Goal: Task Accomplishment & Management: Use online tool/utility

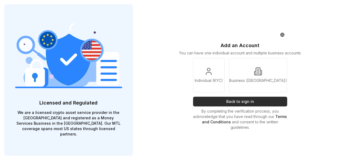
click at [238, 103] on button "Back to sign in" at bounding box center [240, 102] width 94 height 10
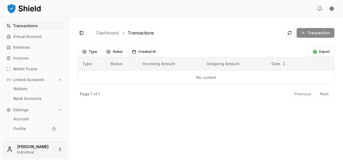
click at [22, 151] on html "Transactions Virtual Account Referrals Invoices Wallet Scans Linked Accounts Wa…" at bounding box center [171, 80] width 343 height 160
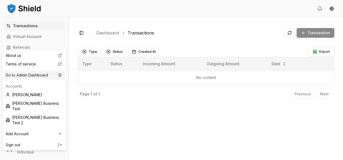
click at [38, 73] on div "Go to Admin Dashboard" at bounding box center [35, 75] width 62 height 9
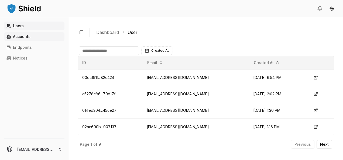
click at [32, 38] on link "Accounts" at bounding box center [34, 36] width 60 height 9
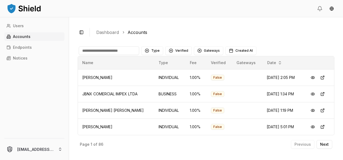
click at [112, 52] on input at bounding box center [109, 50] width 60 height 9
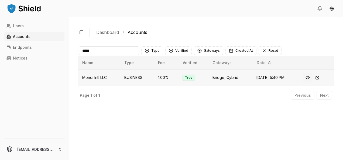
type input "*****"
click at [311, 77] on button at bounding box center [307, 78] width 10 height 10
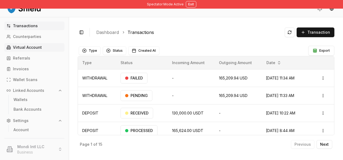
click at [34, 48] on p "Virtual Account" at bounding box center [27, 48] width 29 height 4
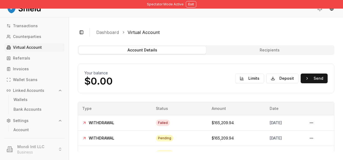
click at [255, 50] on button "Recipients" at bounding box center [269, 50] width 127 height 8
click at [257, 50] on button "Recipients" at bounding box center [269, 50] width 127 height 8
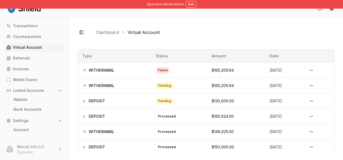
scroll to position [53, 0]
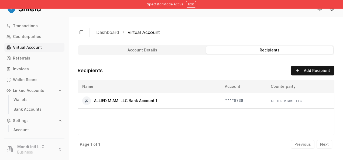
click at [156, 51] on button "Account Details" at bounding box center [142, 50] width 127 height 8
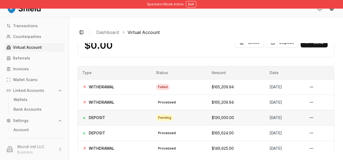
scroll to position [36, 0]
click at [269, 87] on div "[DATE]" at bounding box center [283, 86] width 29 height 5
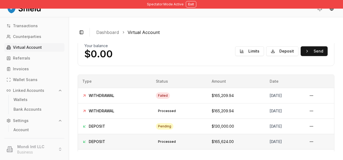
scroll to position [27, 0]
